Goal: Task Accomplishment & Management: Use online tool/utility

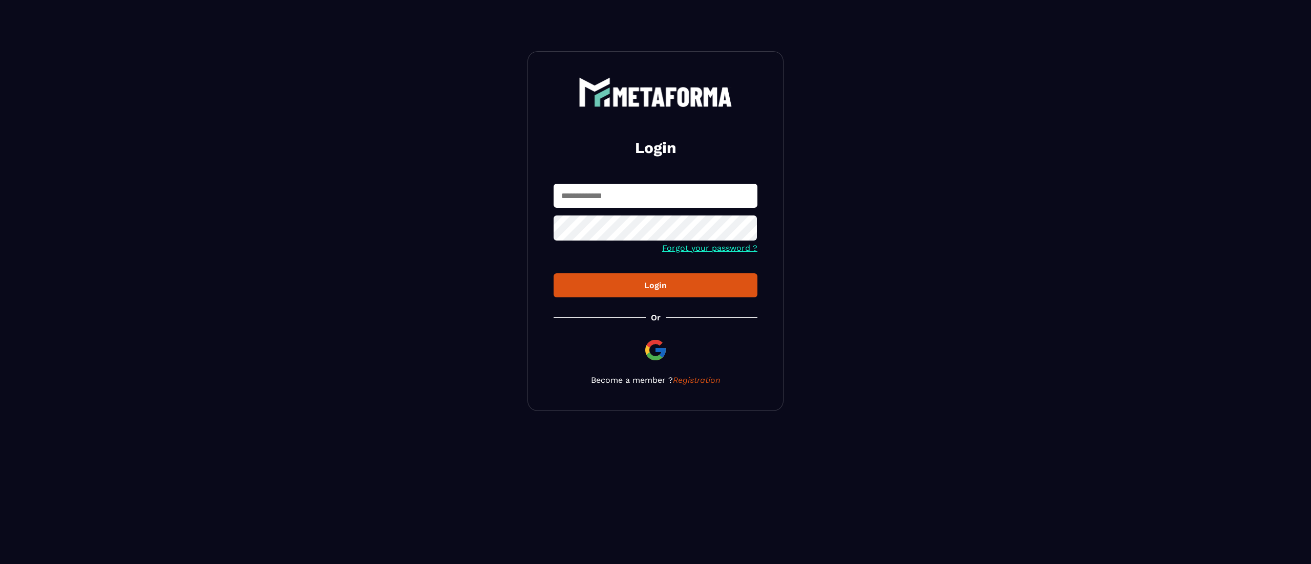
click at [607, 198] on input "text" at bounding box center [656, 196] width 204 height 24
type input "**********"
click at [658, 284] on div "Login" at bounding box center [655, 286] width 187 height 10
